Goal: Task Accomplishment & Management: Complete application form

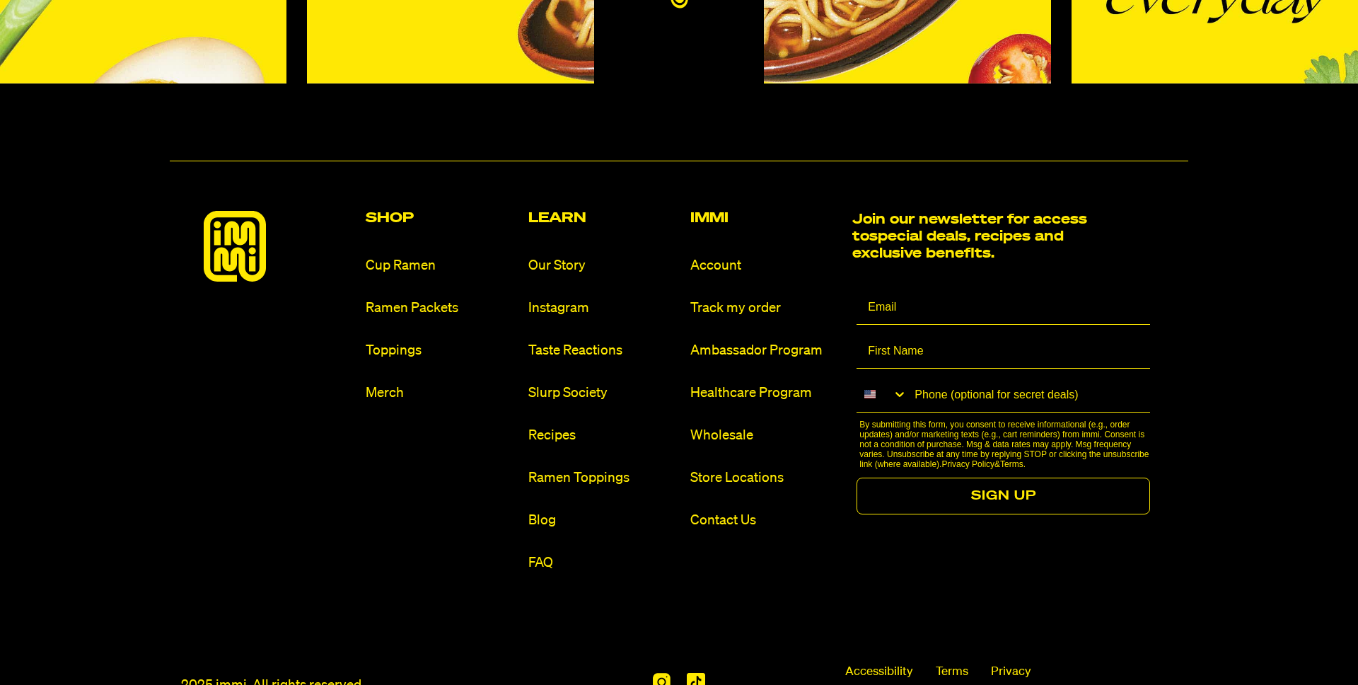
scroll to position [8551, 0]
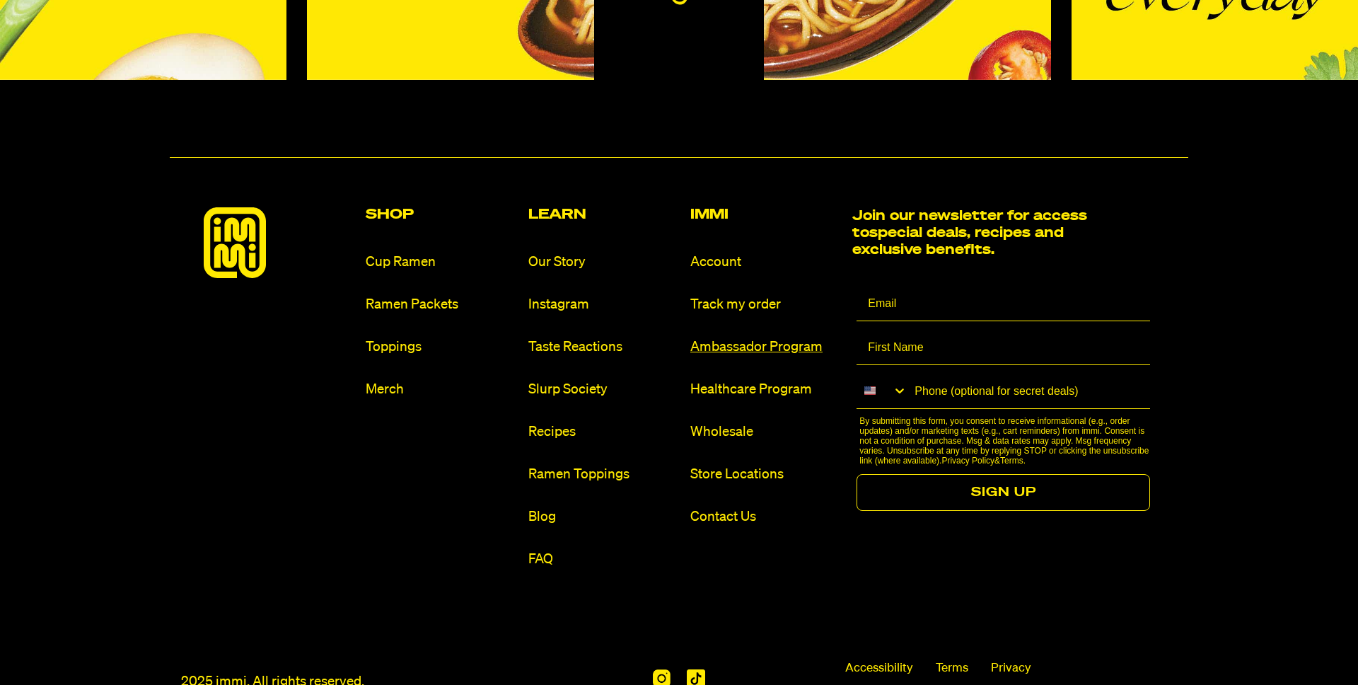
click at [761, 337] on link "Ambassador Program" at bounding box center [765, 346] width 151 height 19
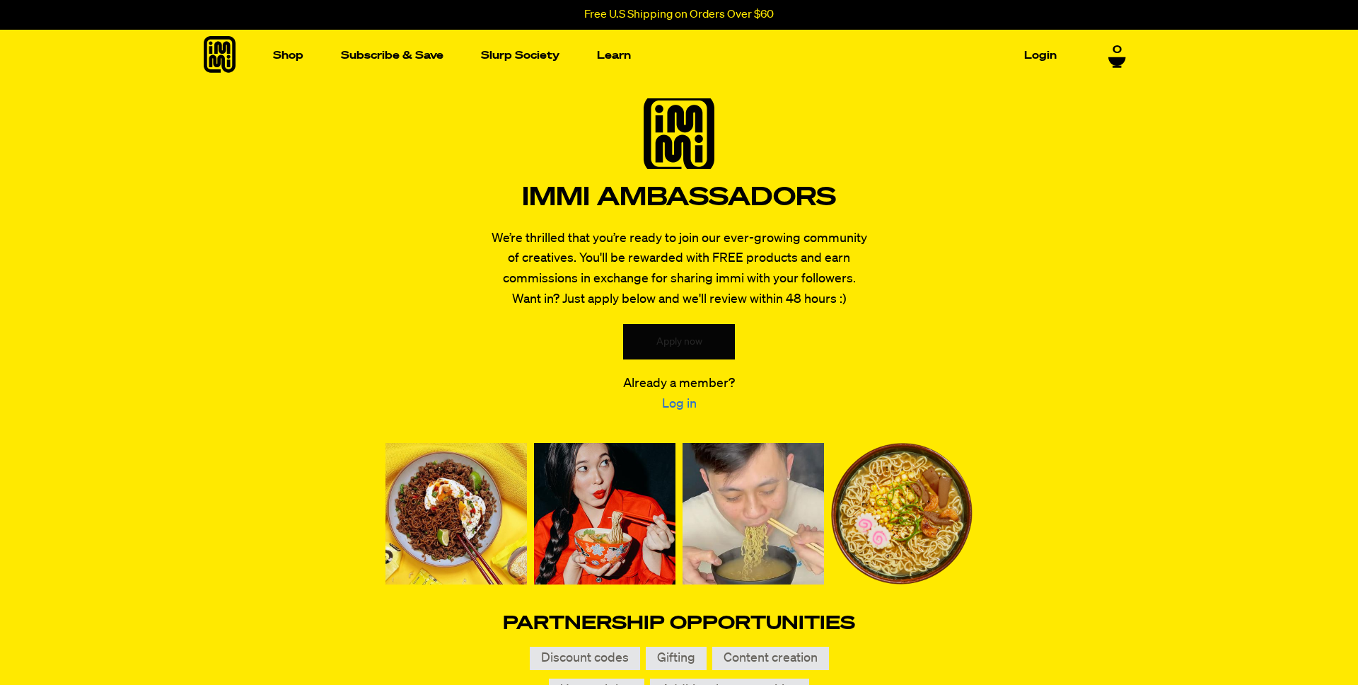
click at [686, 339] on link "Apply now" at bounding box center [679, 341] width 112 height 35
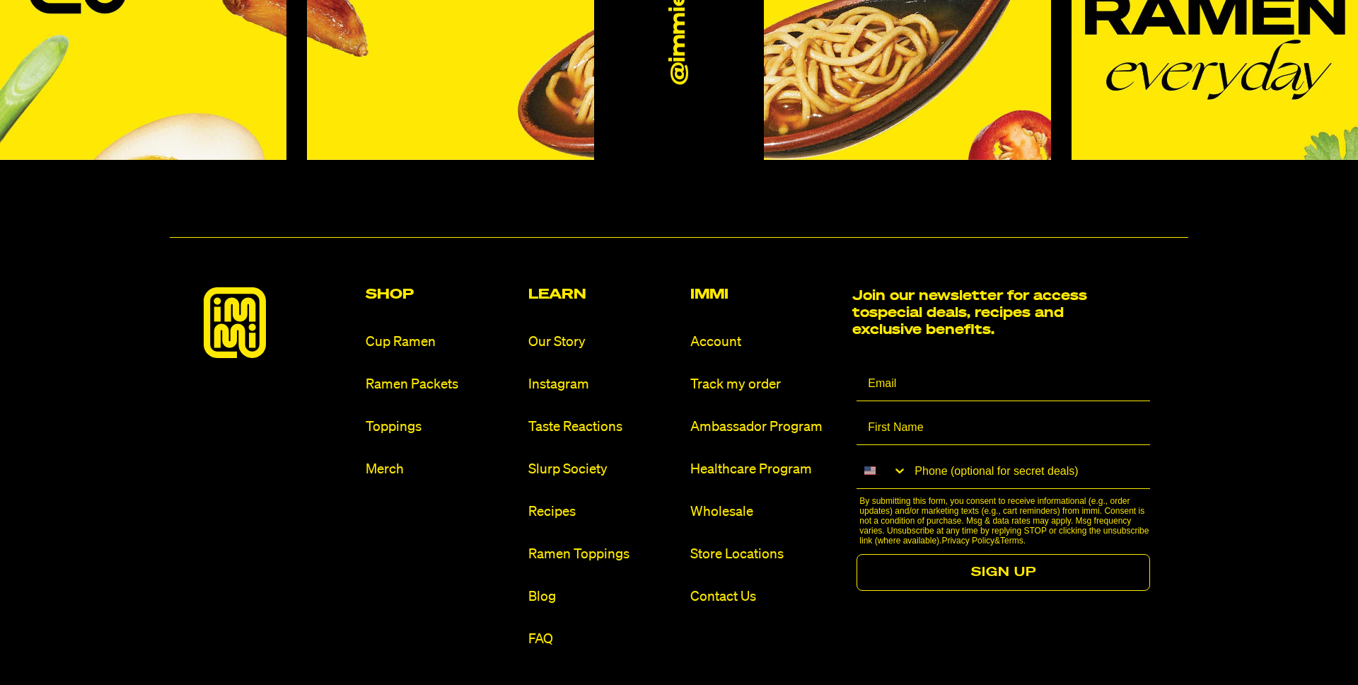
scroll to position [8472, 0]
click at [576, 374] on link "Instagram" at bounding box center [603, 383] width 151 height 19
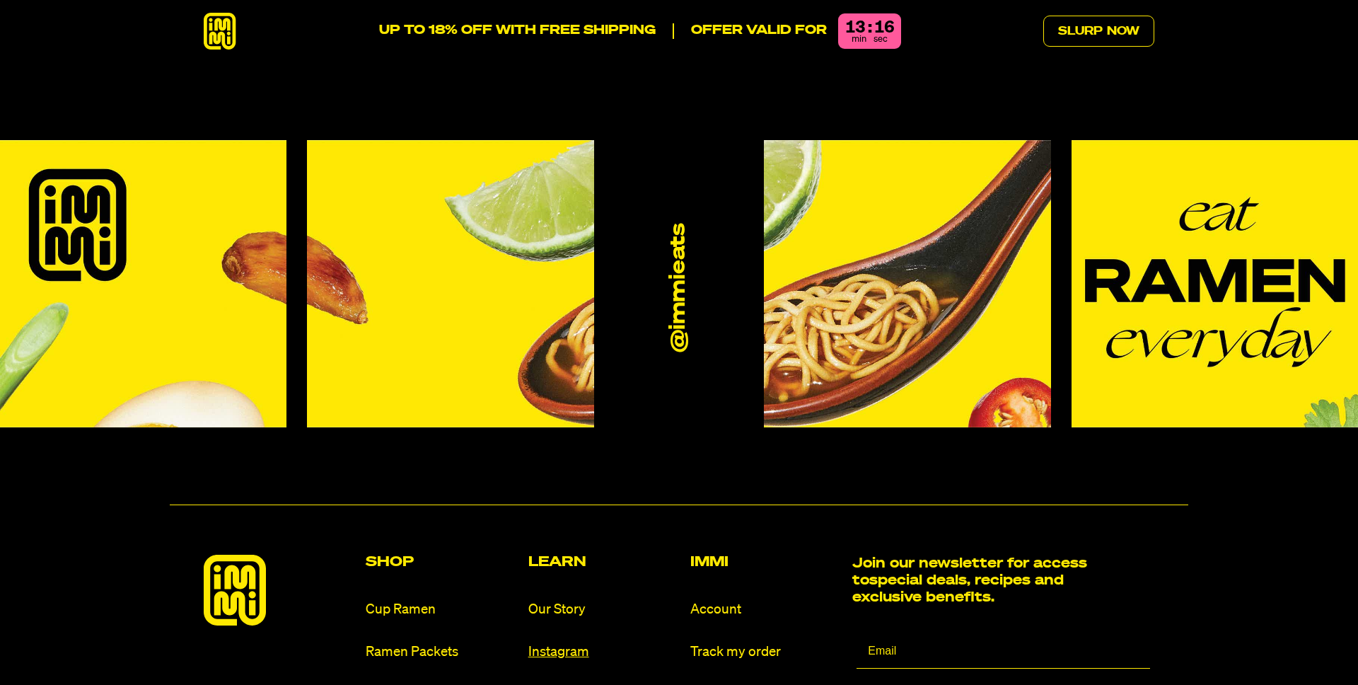
scroll to position [8575, 0]
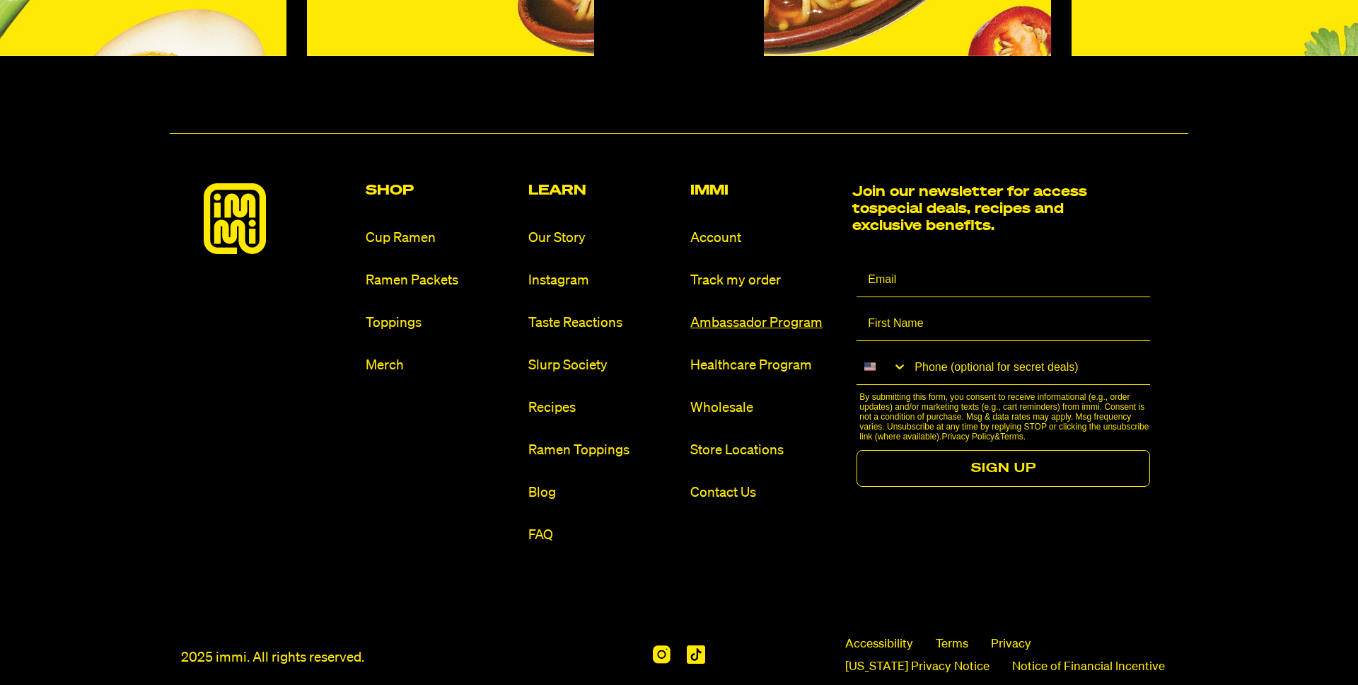
click at [765, 313] on link "Ambassador Program" at bounding box center [765, 322] width 151 height 19
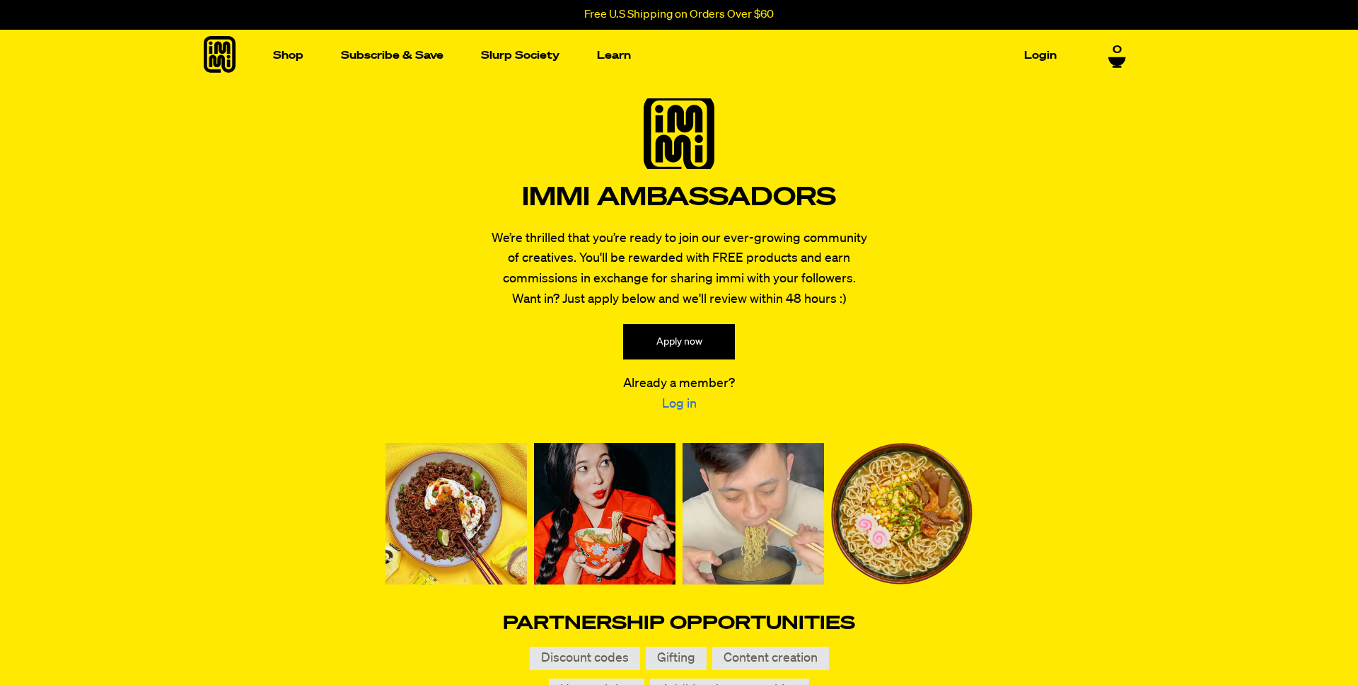
click at [475, 248] on div "immi Ambassadors We’re thrilled that you’re ready to join our ever-growing comm…" at bounding box center [679, 401] width 1358 height 640
